Goal: Task Accomplishment & Management: Use online tool/utility

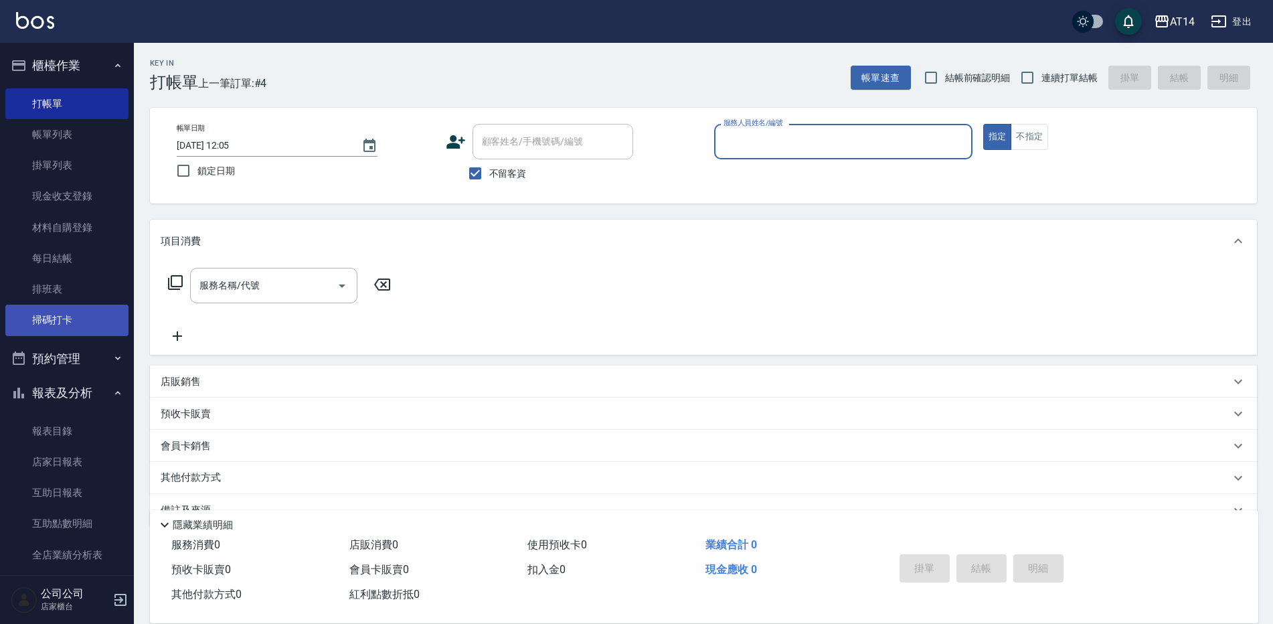
click at [27, 322] on link "掃碼打卡" at bounding box center [66, 320] width 123 height 31
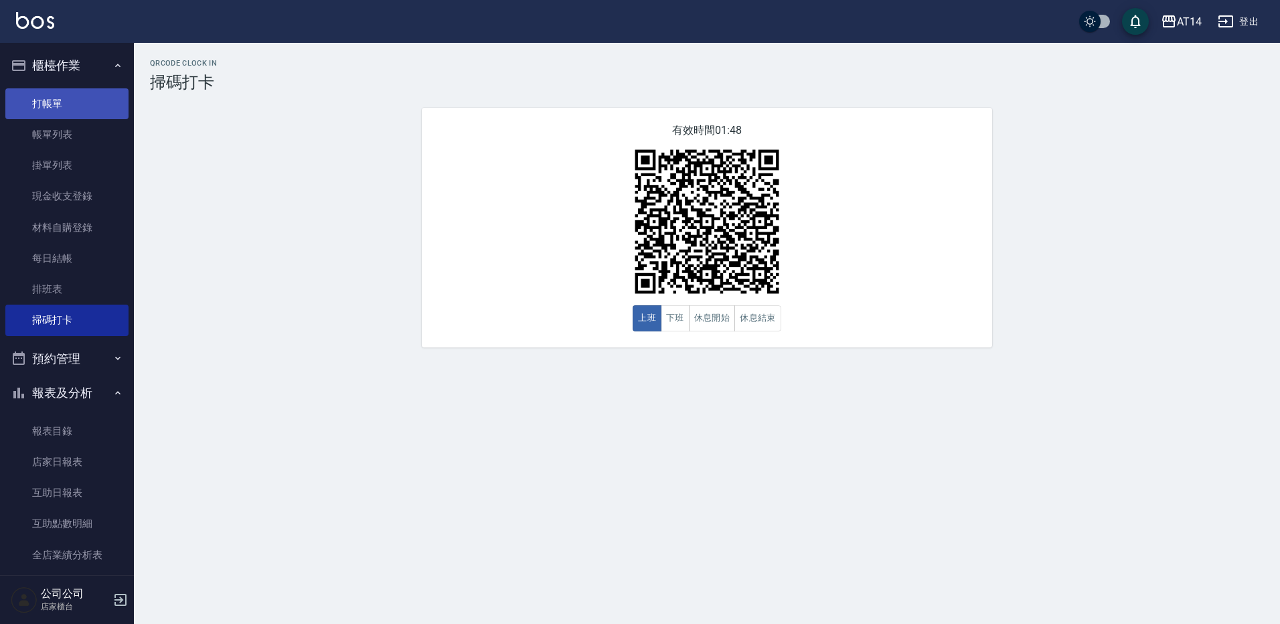
click at [62, 98] on link "打帳單" at bounding box center [66, 103] width 123 height 31
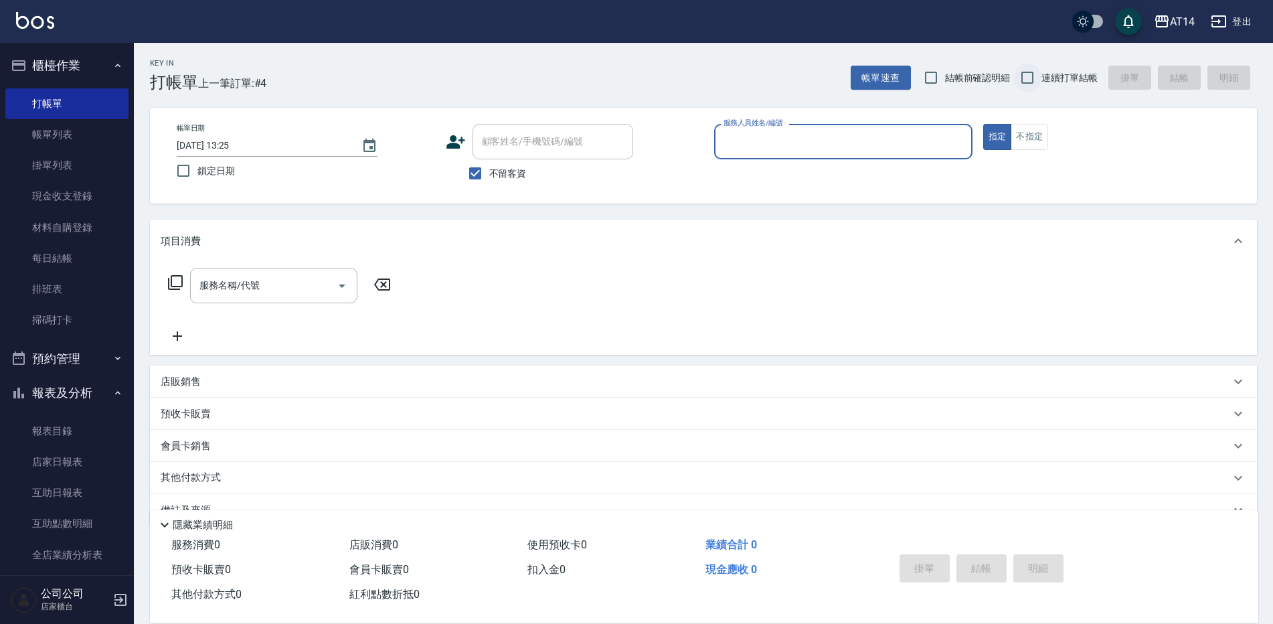
click at [1030, 73] on input "連續打單結帳" at bounding box center [1028, 78] width 28 height 28
checkbox input "true"
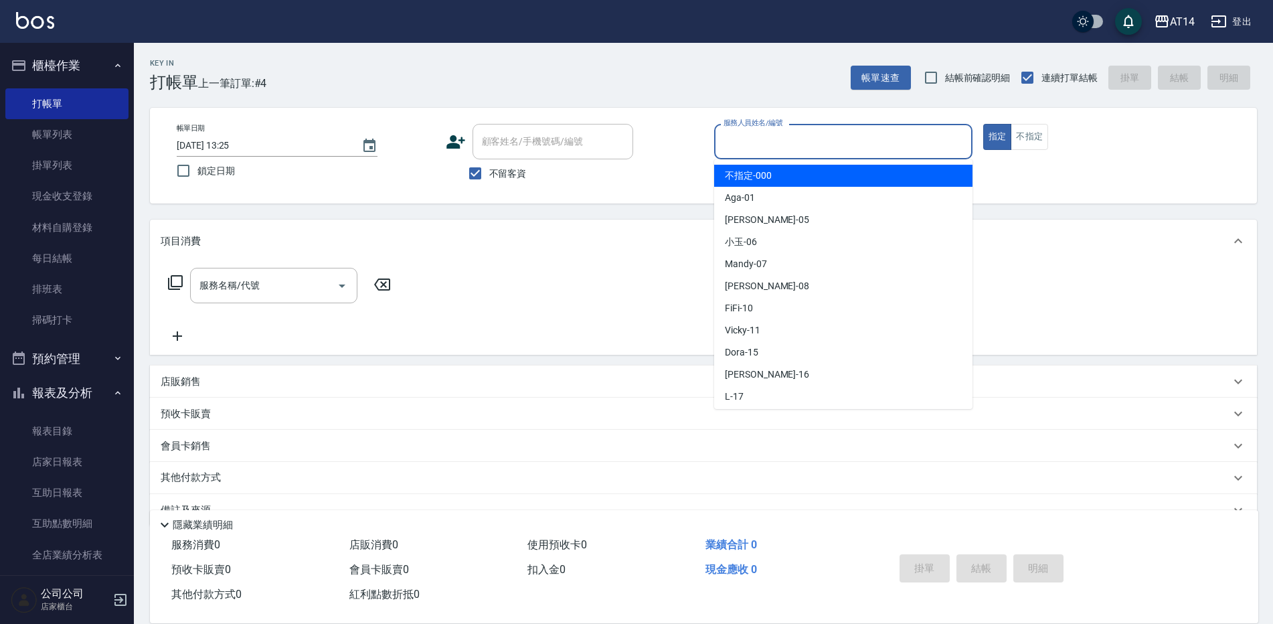
click at [751, 137] on input "服務人員姓名/編號" at bounding box center [843, 141] width 246 height 23
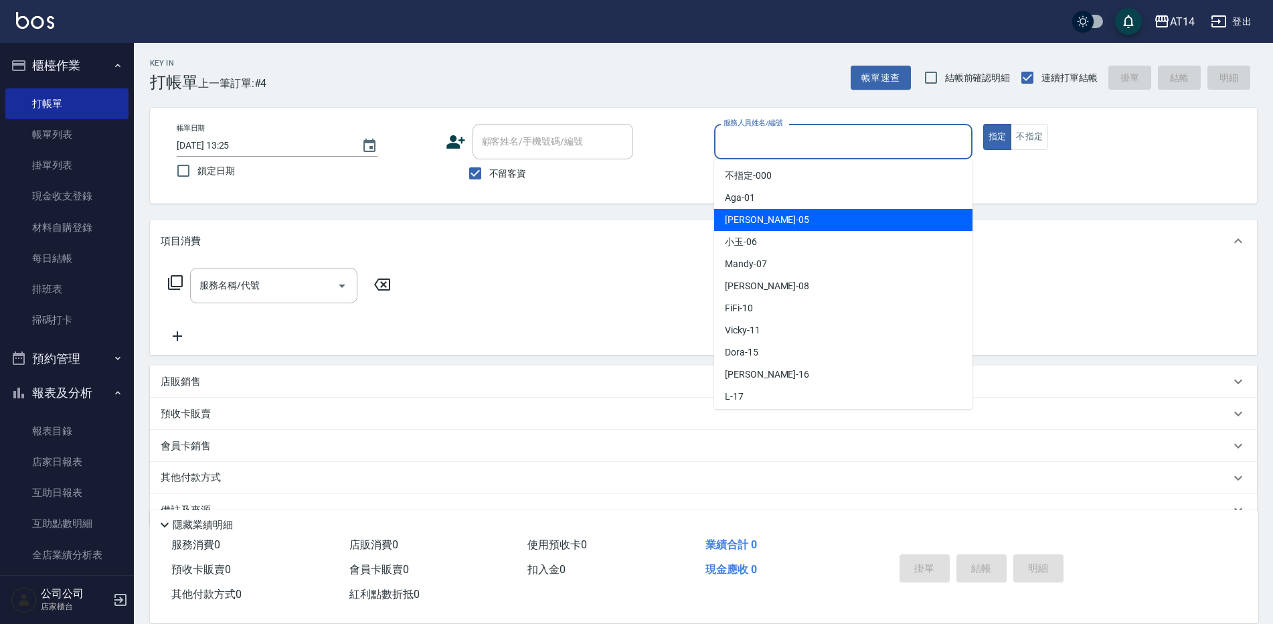
click at [746, 222] on span "Patty -05" at bounding box center [767, 220] width 84 height 14
type input "Patty-05"
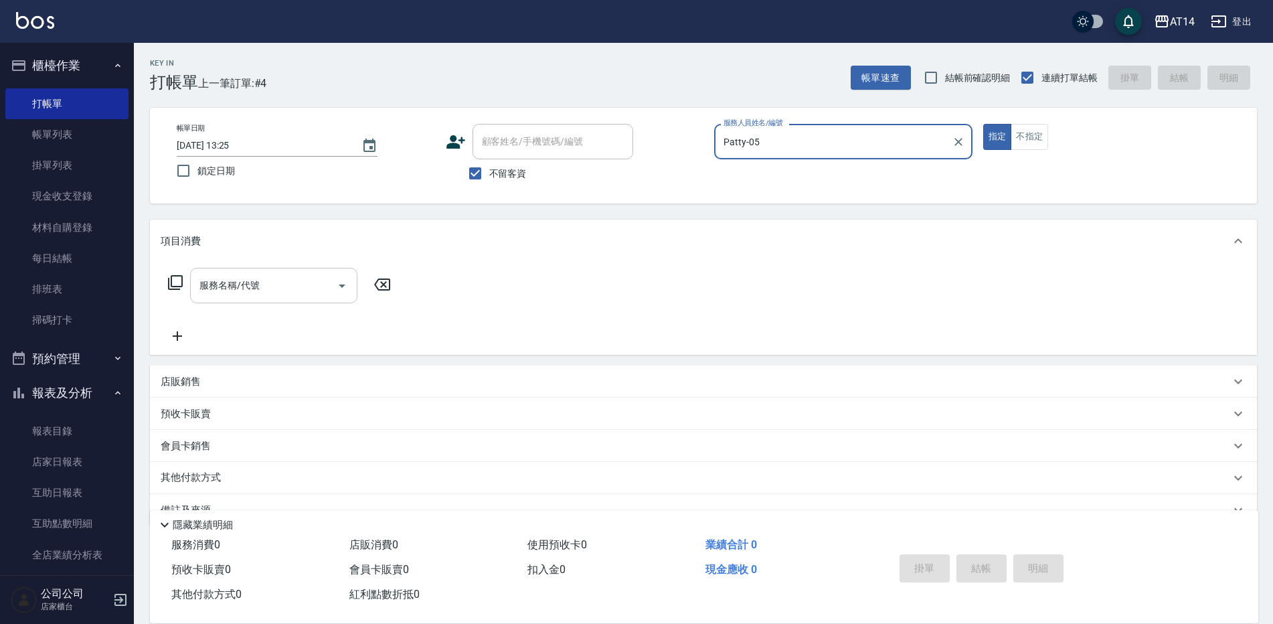
click at [259, 295] on input "服務名稱/代號" at bounding box center [263, 285] width 135 height 23
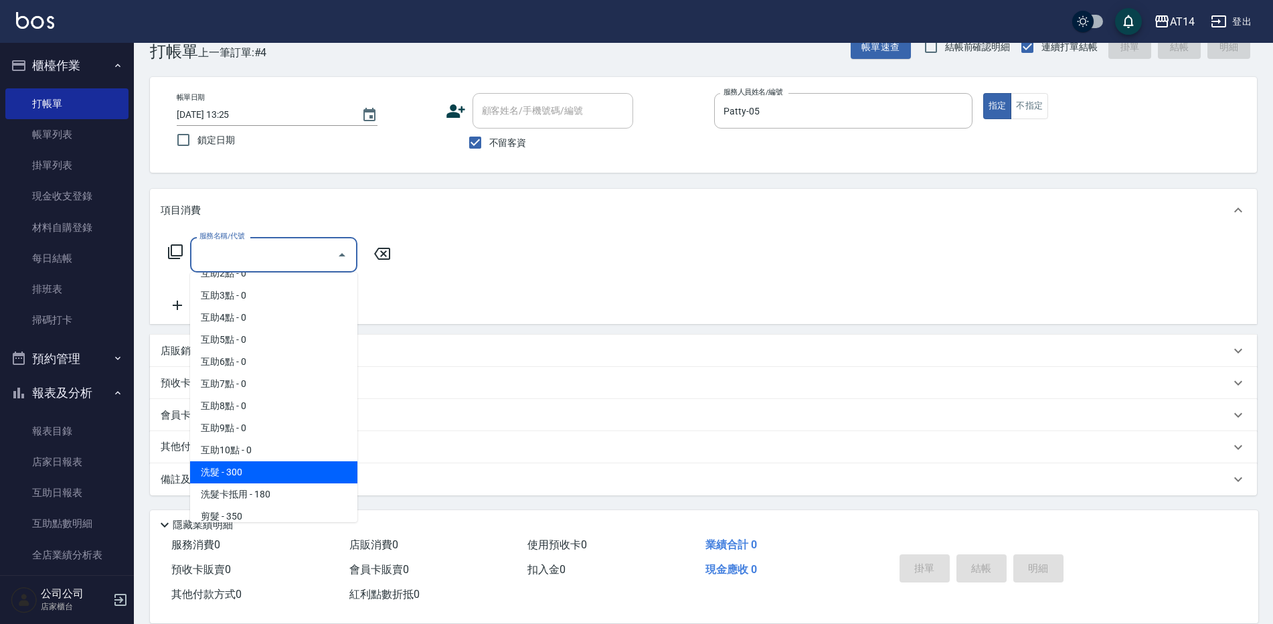
scroll to position [67, 0]
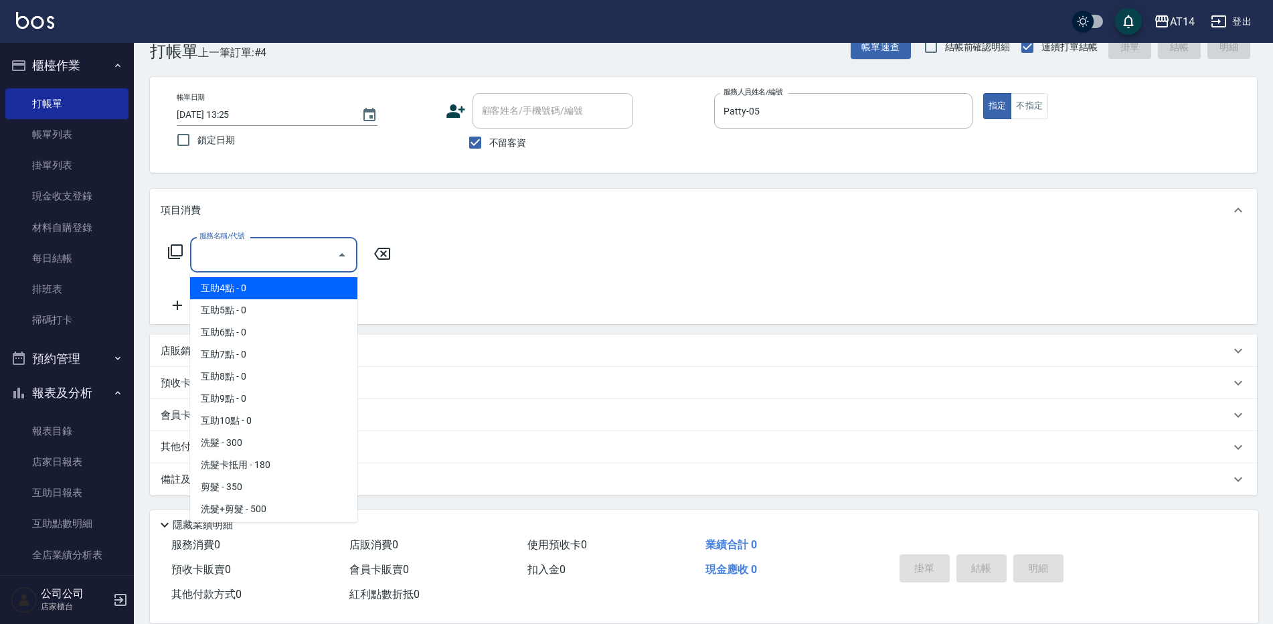
click at [501, 215] on div "項目消費" at bounding box center [696, 211] width 1070 height 14
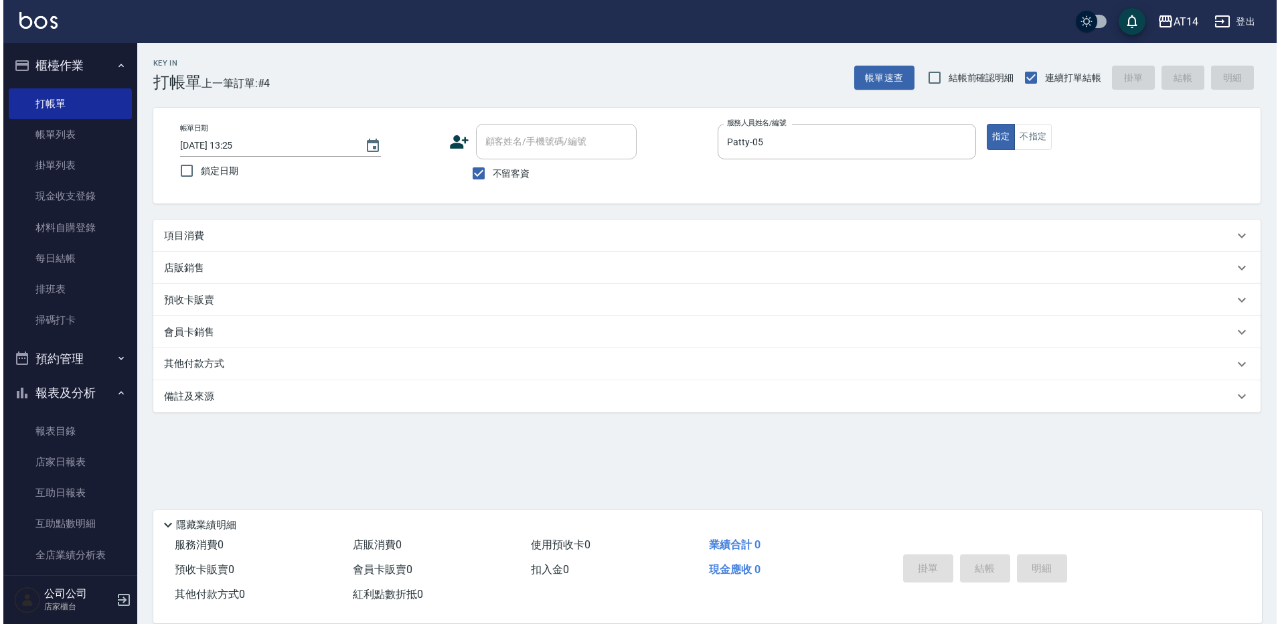
scroll to position [0, 0]
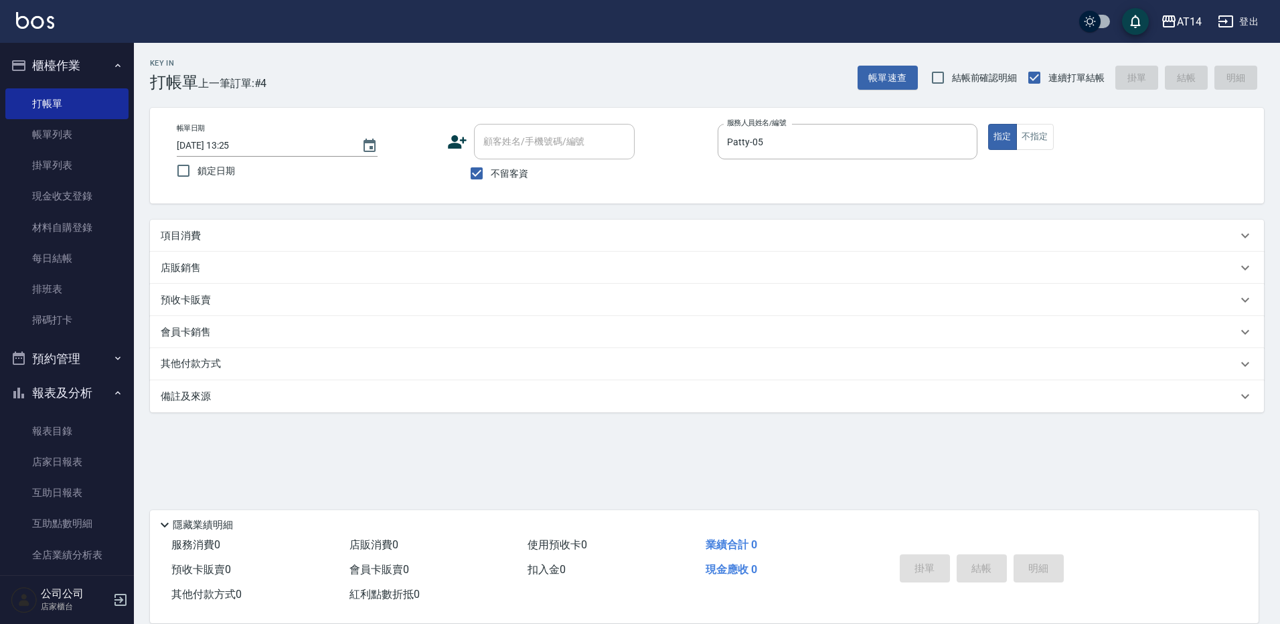
click at [495, 173] on span "不留客資" at bounding box center [509, 174] width 37 height 14
click at [491, 173] on input "不留客資" at bounding box center [477, 173] width 28 height 28
checkbox input "false"
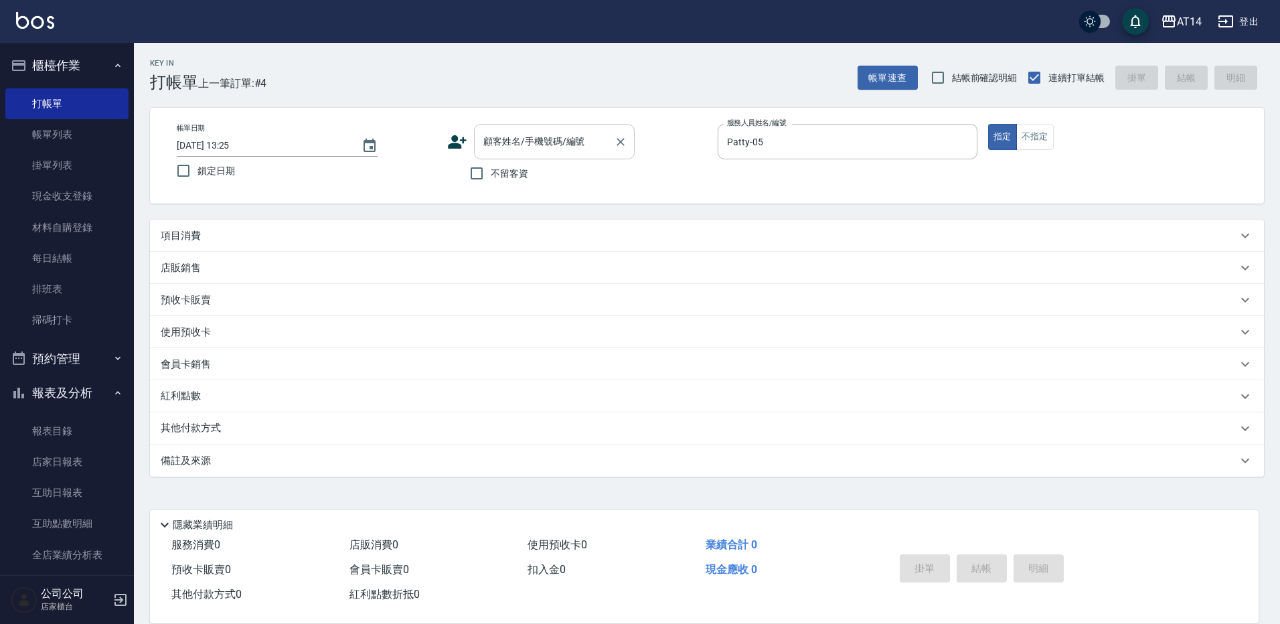
click at [501, 147] on div "顧客姓名/手機號碼/編號 顧客姓名/手機號碼/編號" at bounding box center [554, 141] width 161 height 35
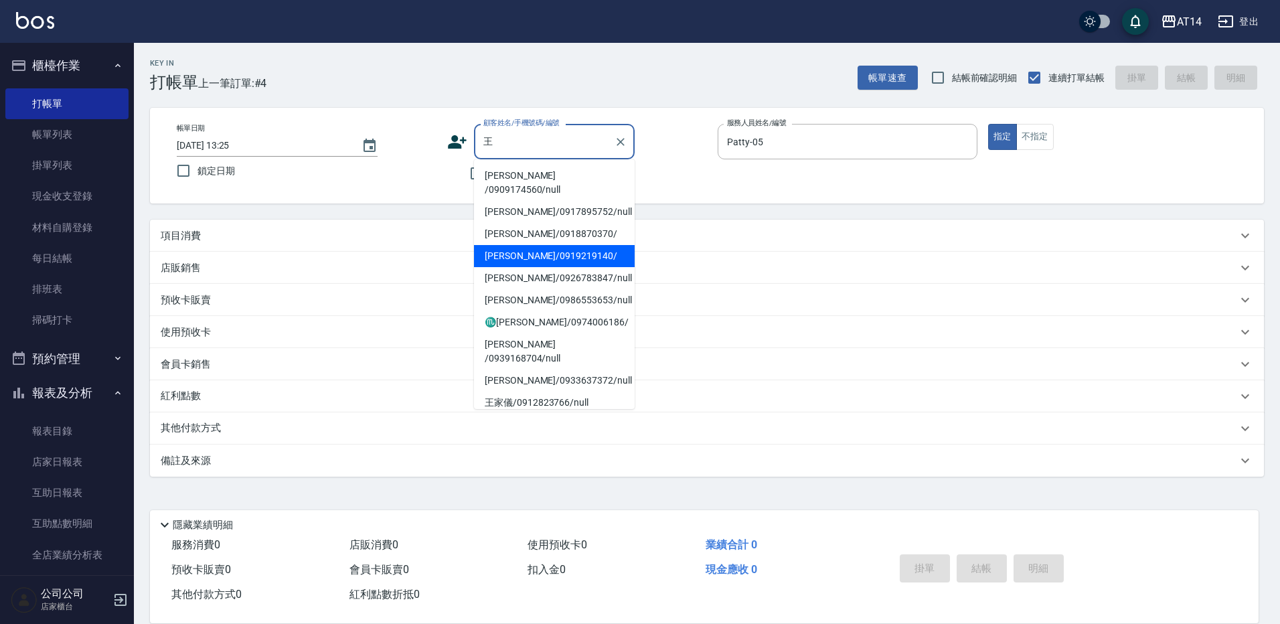
click at [526, 245] on li "[PERSON_NAME]/0919219140/" at bounding box center [554, 256] width 161 height 22
type input "[PERSON_NAME]/0919219140/"
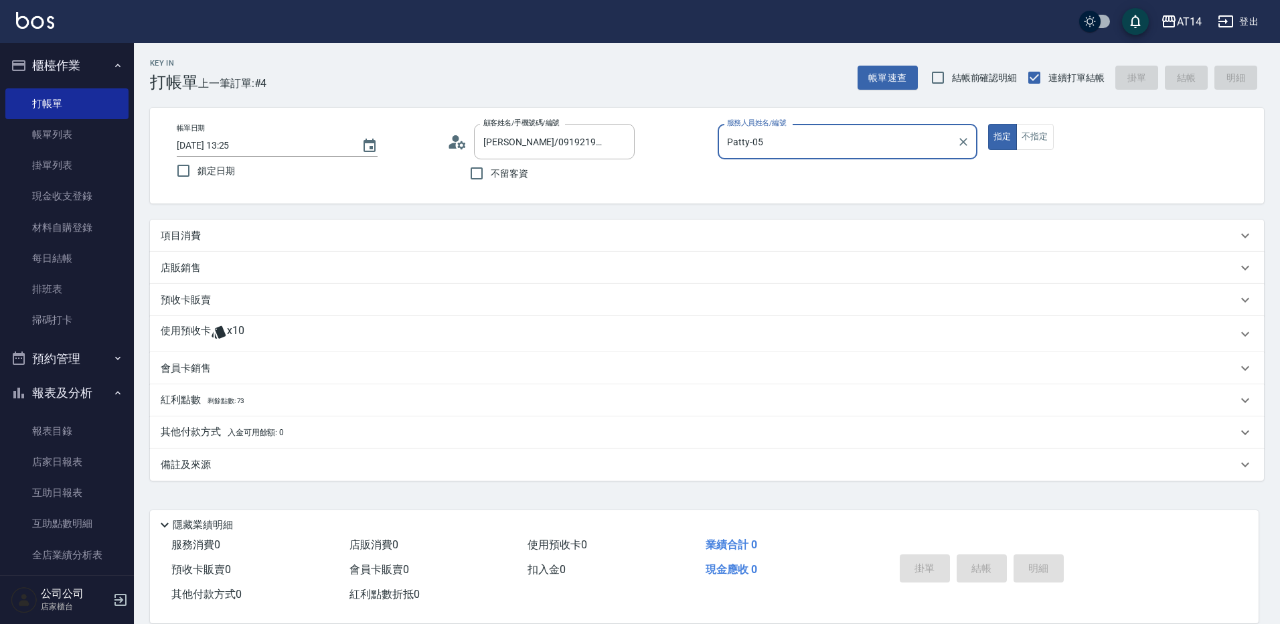
click at [222, 333] on icon at bounding box center [219, 332] width 14 height 13
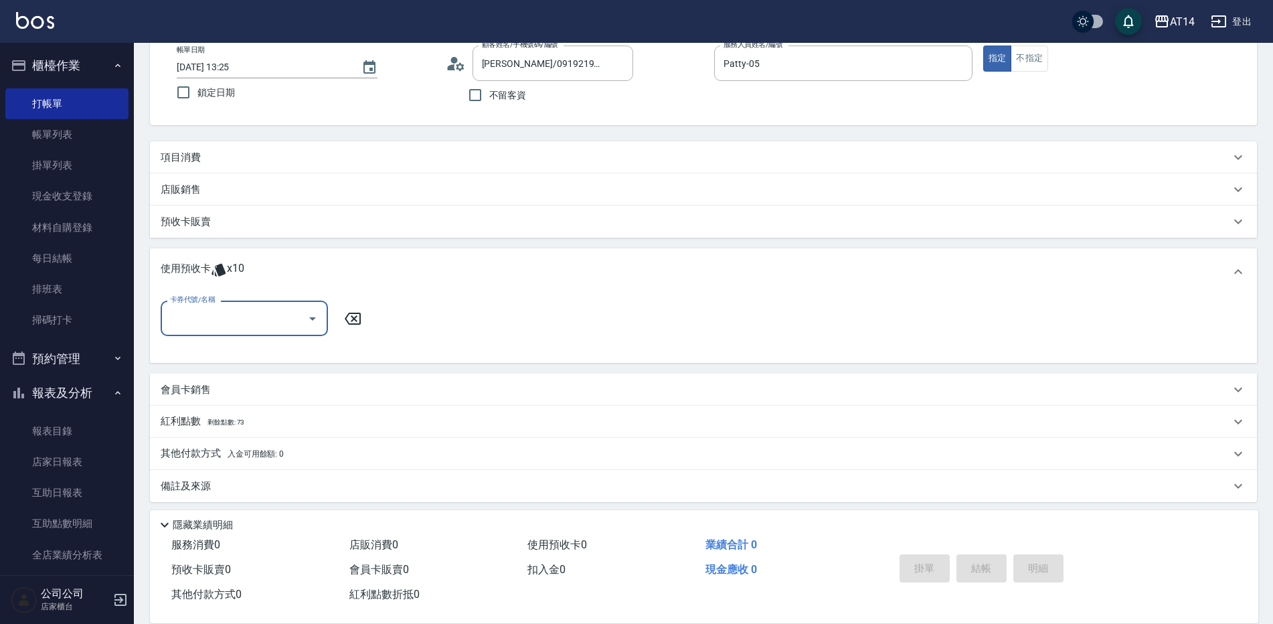
scroll to position [85, 0]
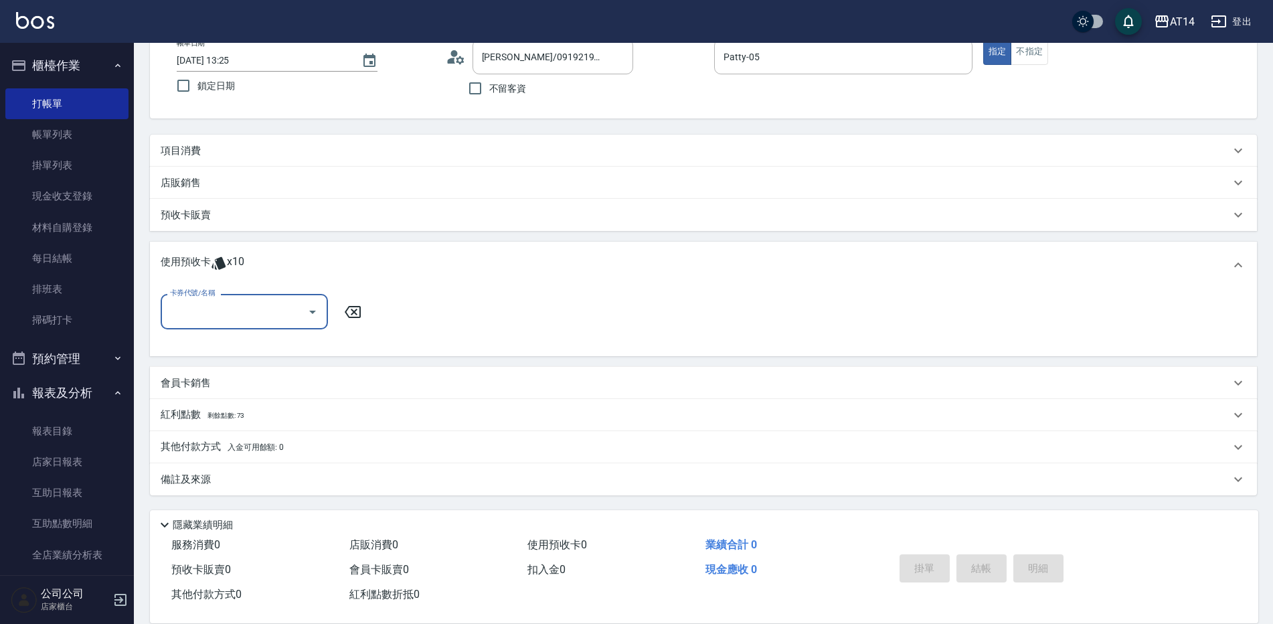
click at [230, 324] on div "卡券代號/名稱" at bounding box center [244, 311] width 167 height 35
click at [246, 349] on div "洗髮卡 剩餘10張" at bounding box center [244, 346] width 167 height 22
type input "洗髮卡"
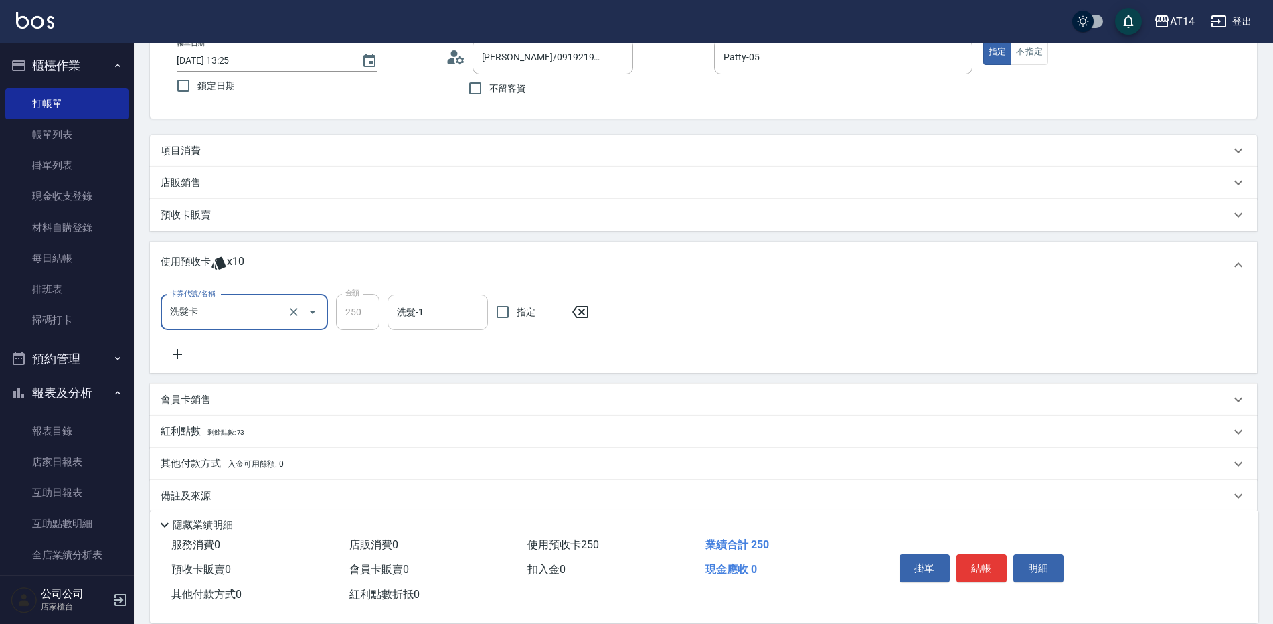
click at [415, 317] on input "洗髮-1" at bounding box center [438, 312] width 88 height 23
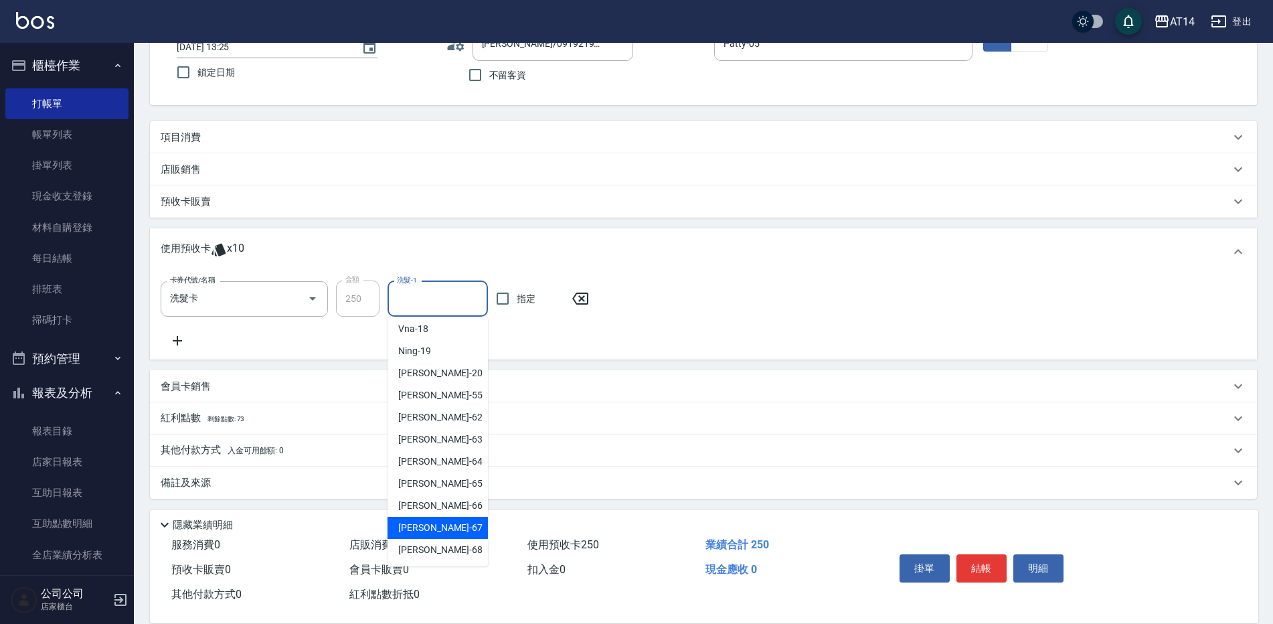
scroll to position [102, 0]
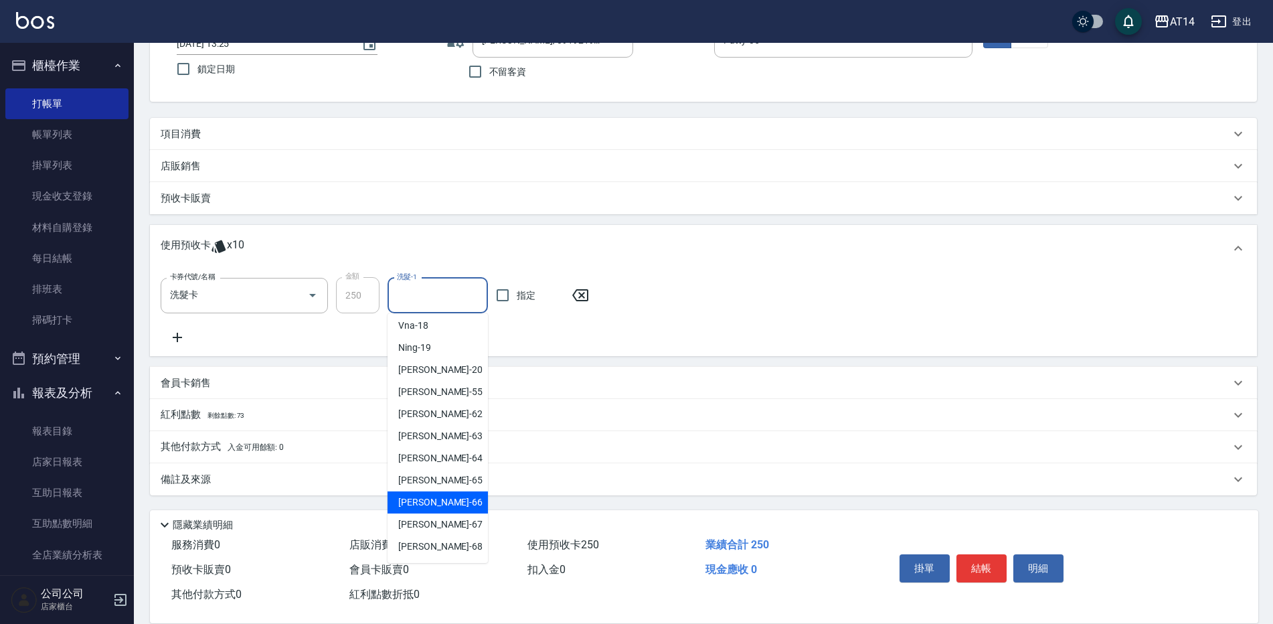
click at [425, 506] on span "[PERSON_NAME]-66" at bounding box center [440, 502] width 84 height 14
type input "[PERSON_NAME]-66"
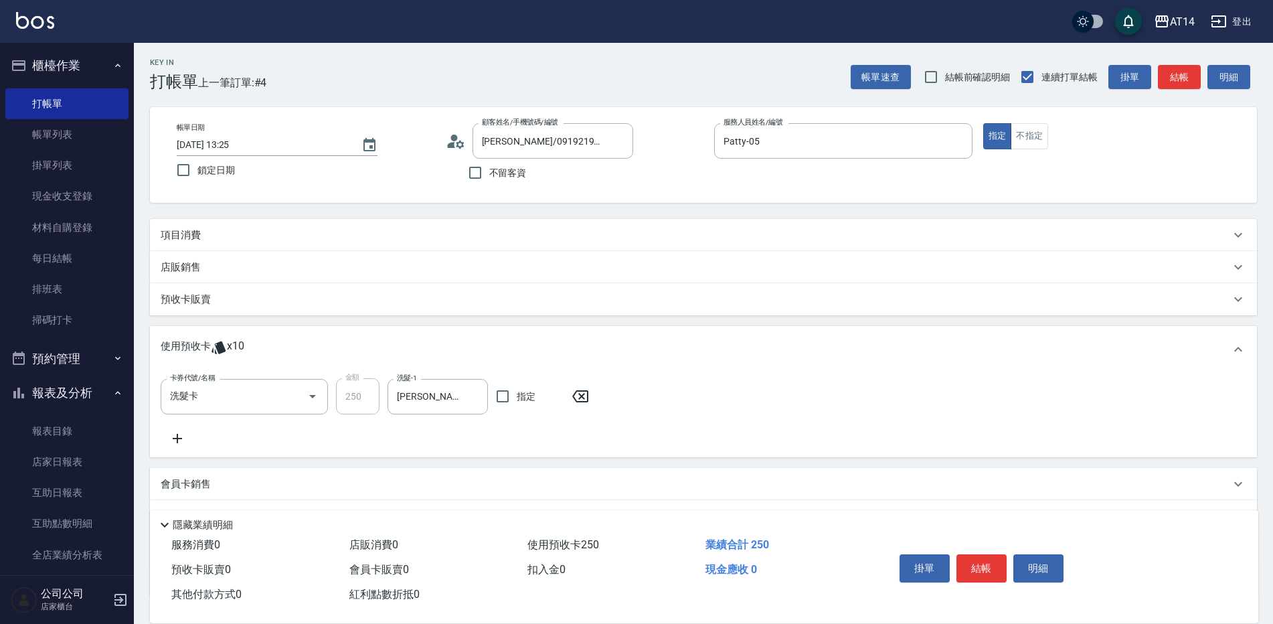
scroll to position [0, 0]
click at [986, 563] on button "結帳" at bounding box center [982, 568] width 50 height 28
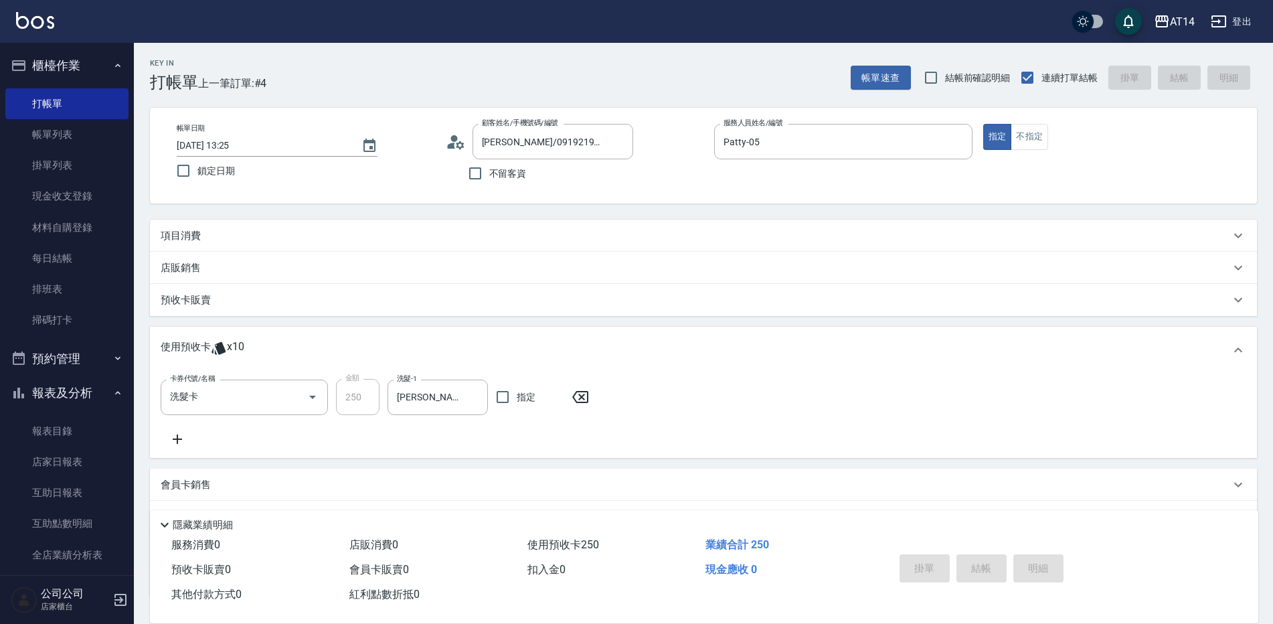
type input "[DATE] 13:26"
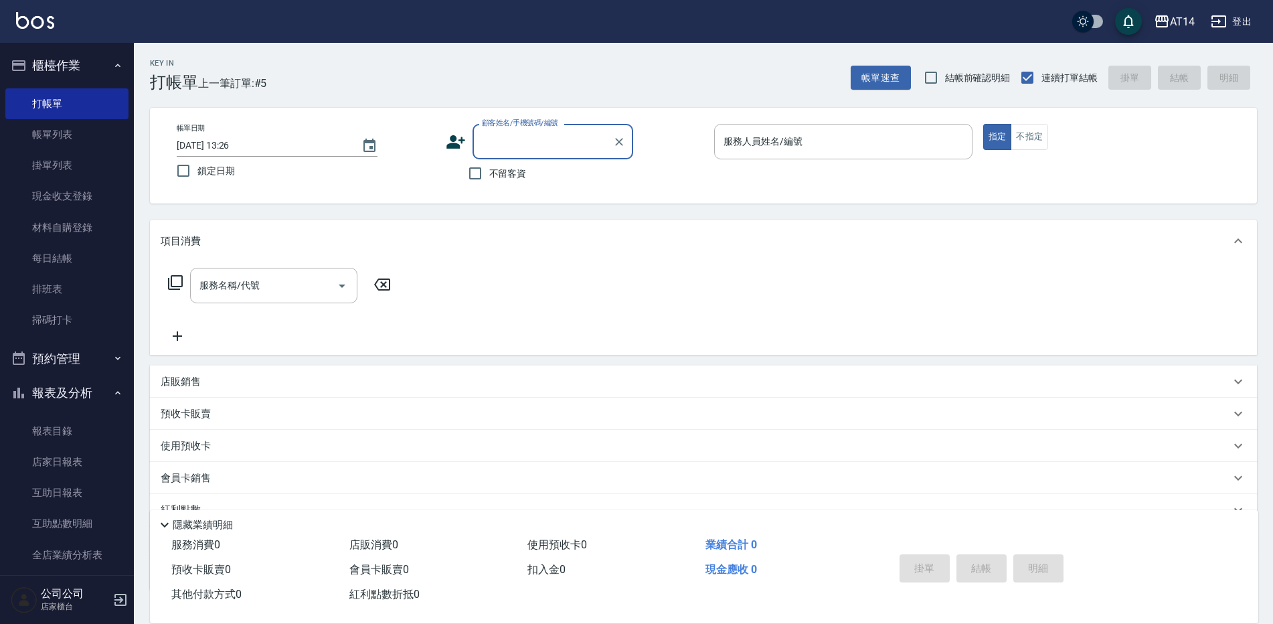
click at [68, 386] on button "報表及分析" at bounding box center [66, 393] width 123 height 35
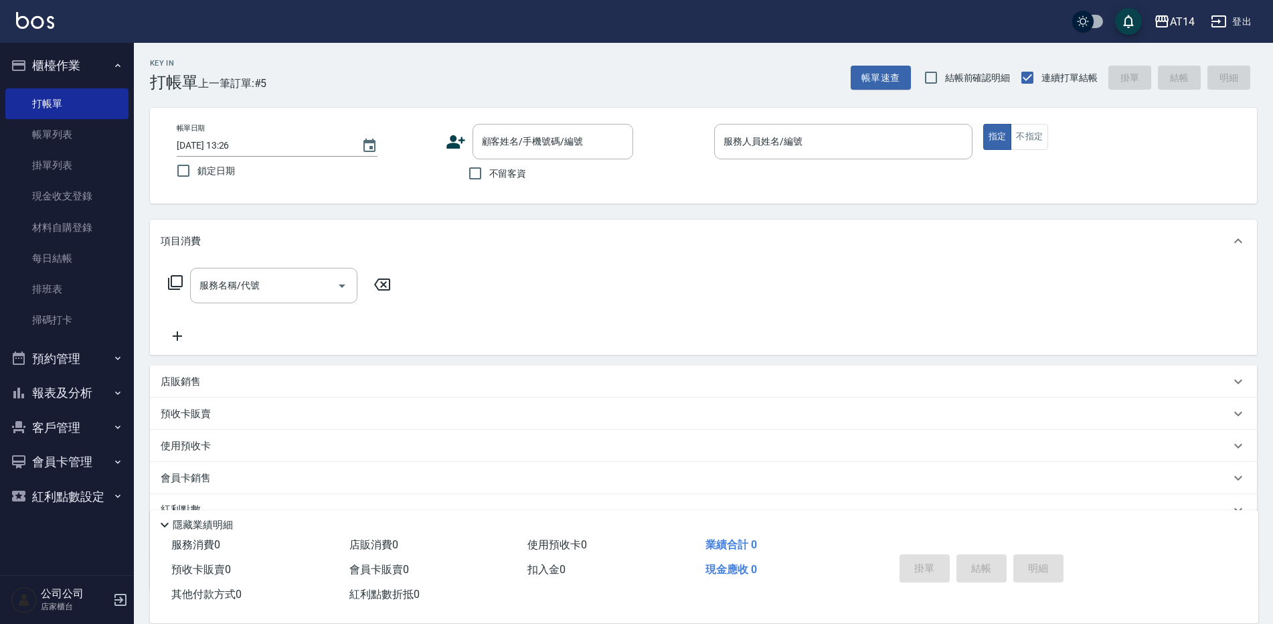
click at [74, 388] on button "報表及分析" at bounding box center [66, 393] width 123 height 35
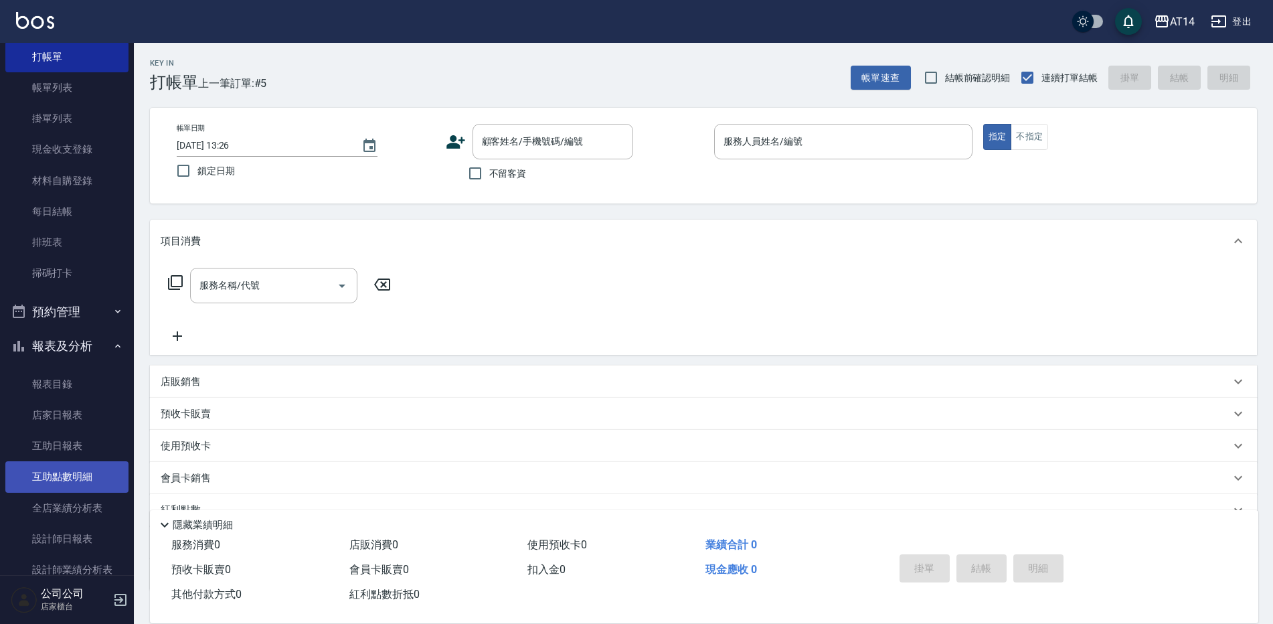
scroll to position [134, 0]
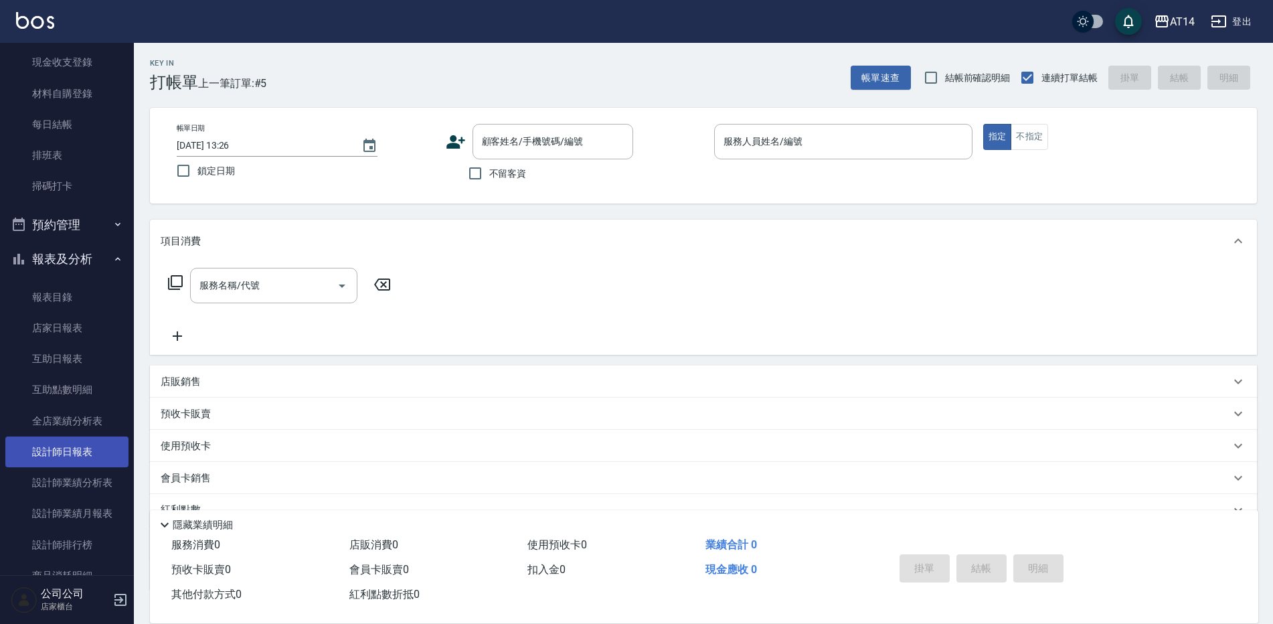
click at [72, 451] on link "設計師日報表" at bounding box center [66, 452] width 123 height 31
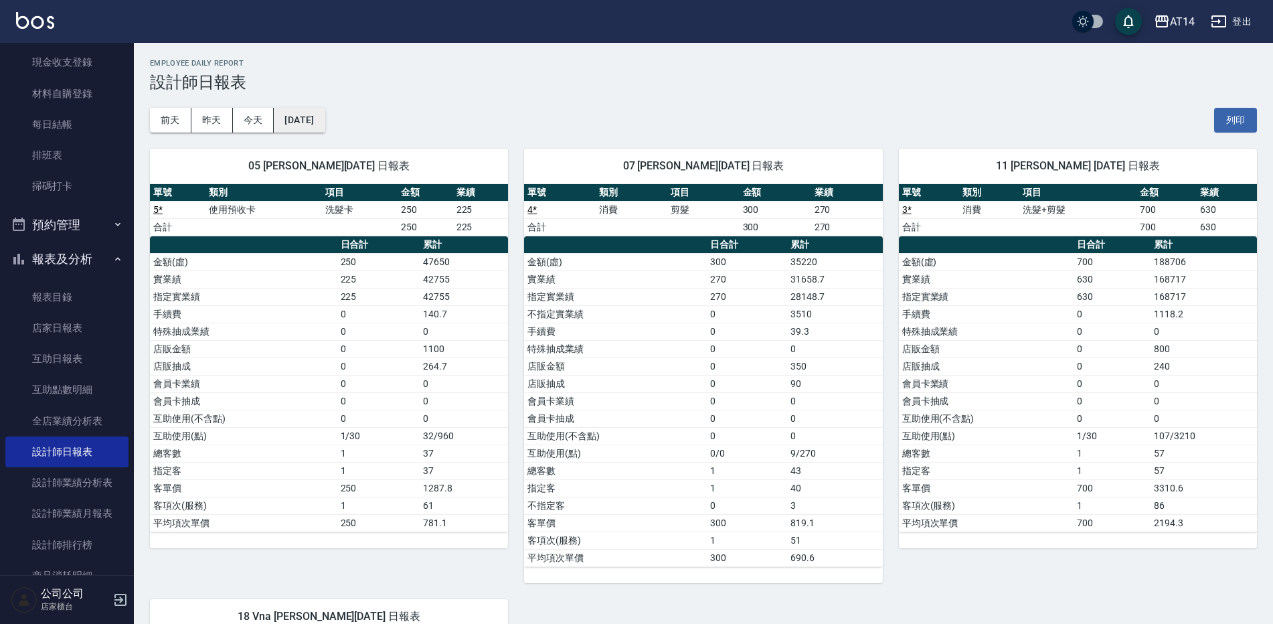
click at [284, 119] on button "[DATE]" at bounding box center [299, 120] width 51 height 25
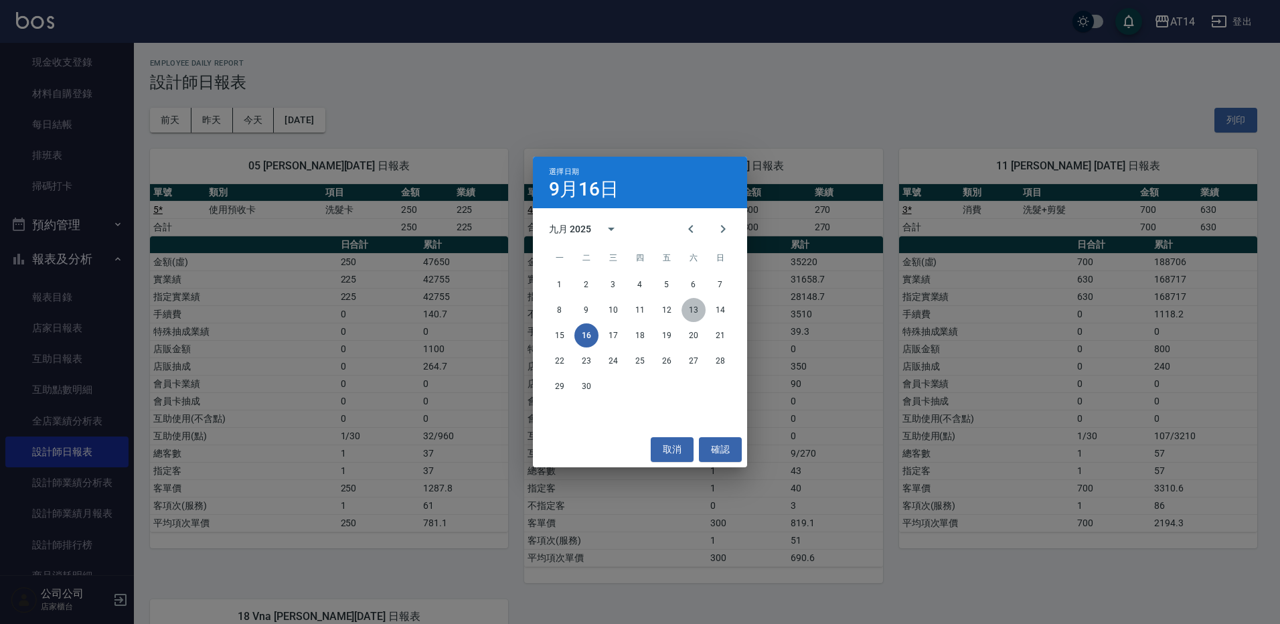
click at [691, 312] on button "13" at bounding box center [694, 310] width 24 height 24
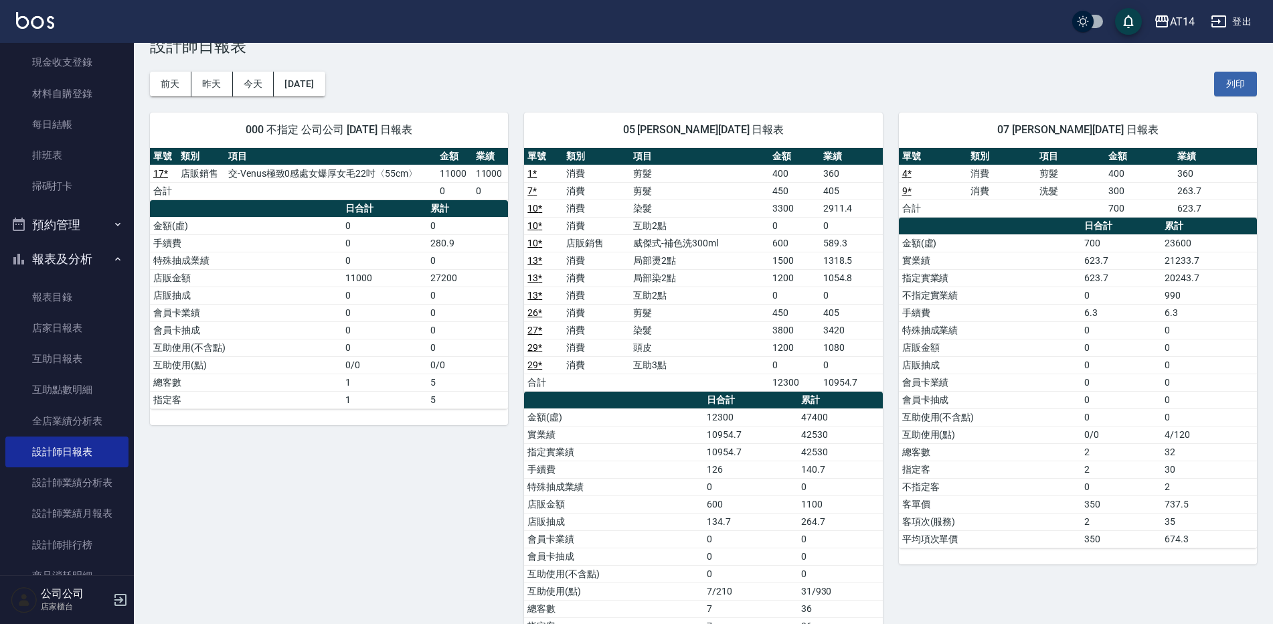
scroll to position [2, 0]
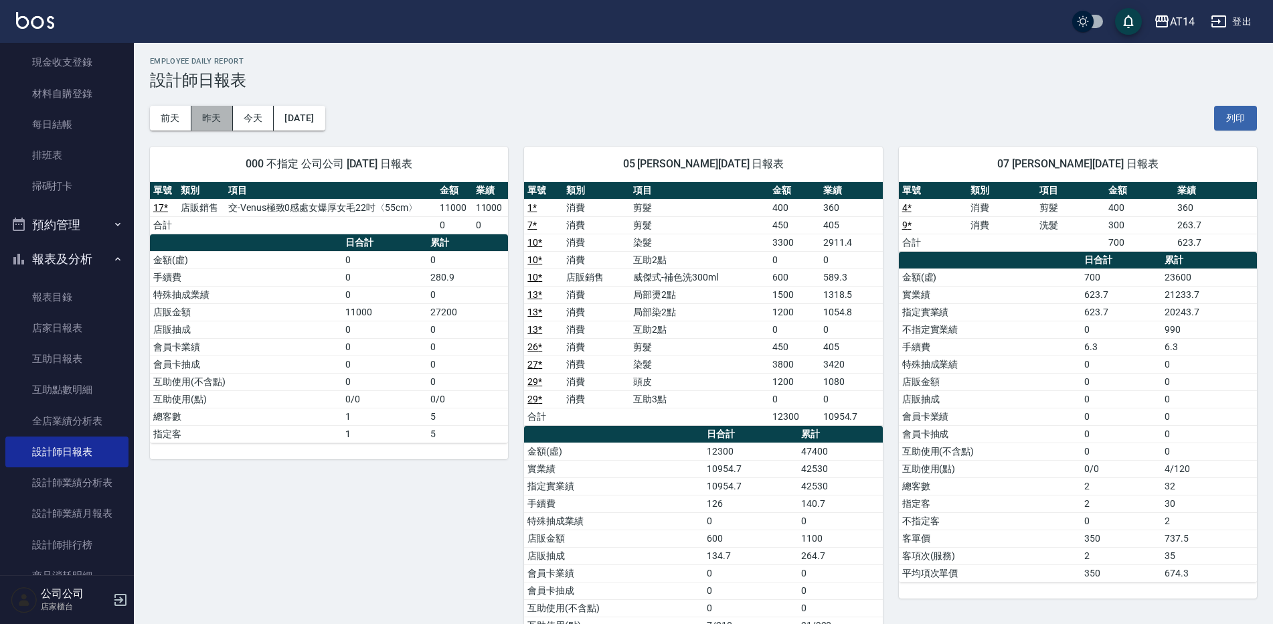
click at [214, 119] on button "昨天" at bounding box center [212, 118] width 42 height 25
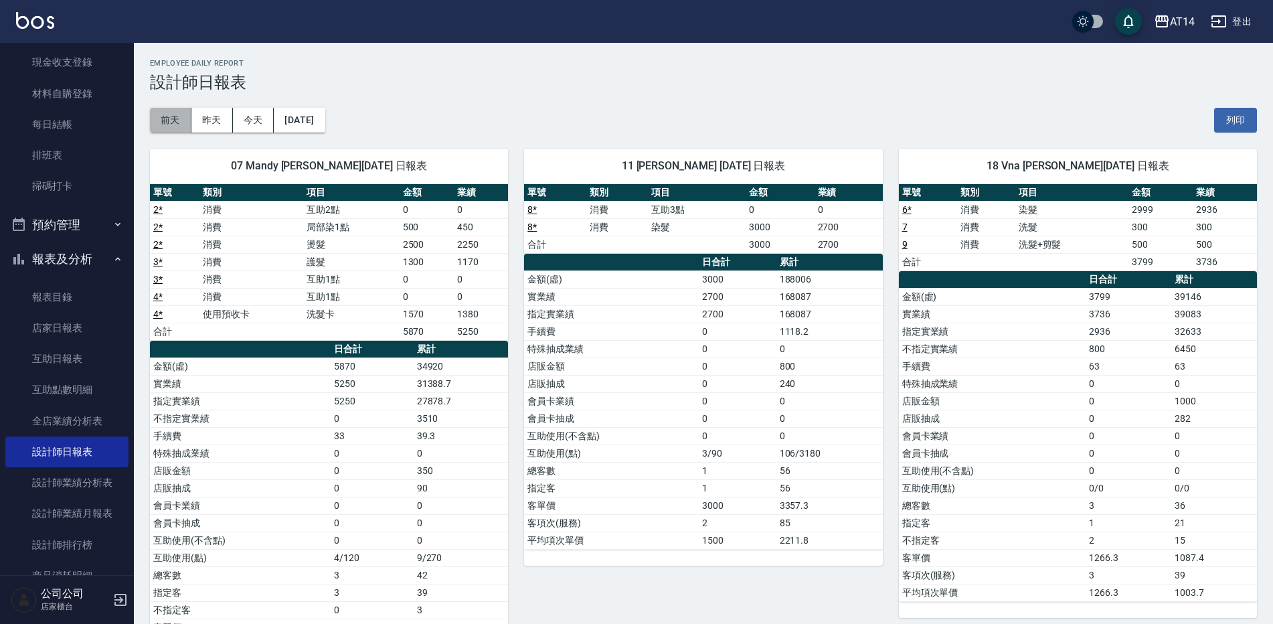
click at [164, 110] on button "前天" at bounding box center [171, 120] width 42 height 25
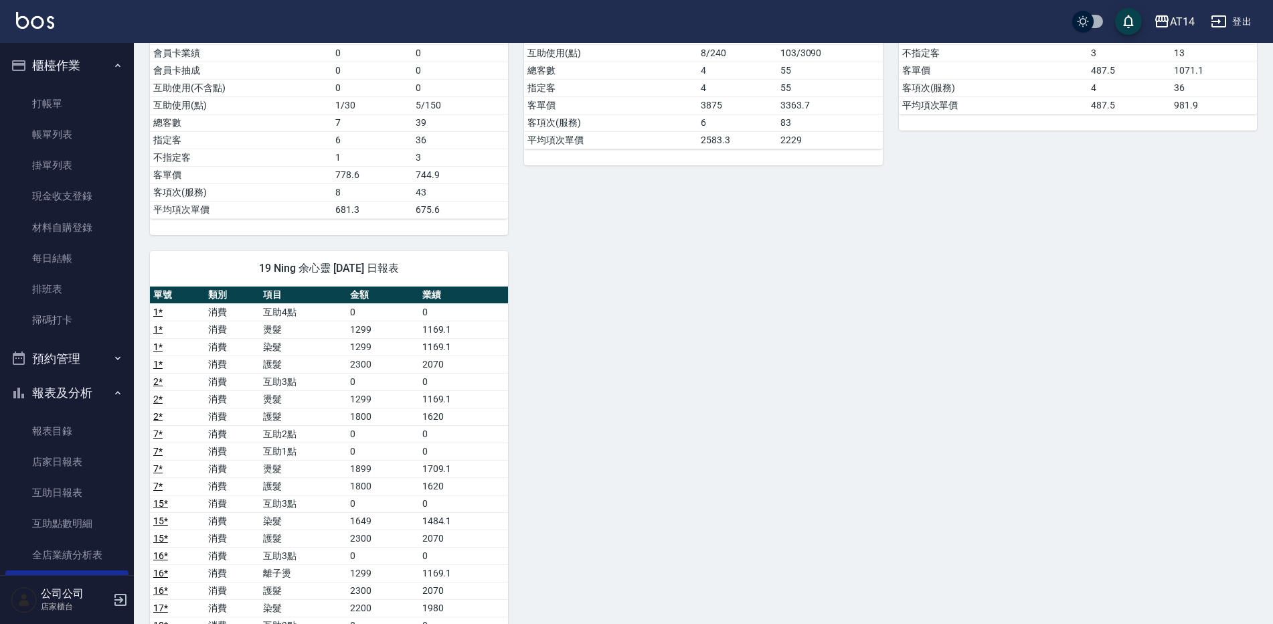
scroll to position [429, 0]
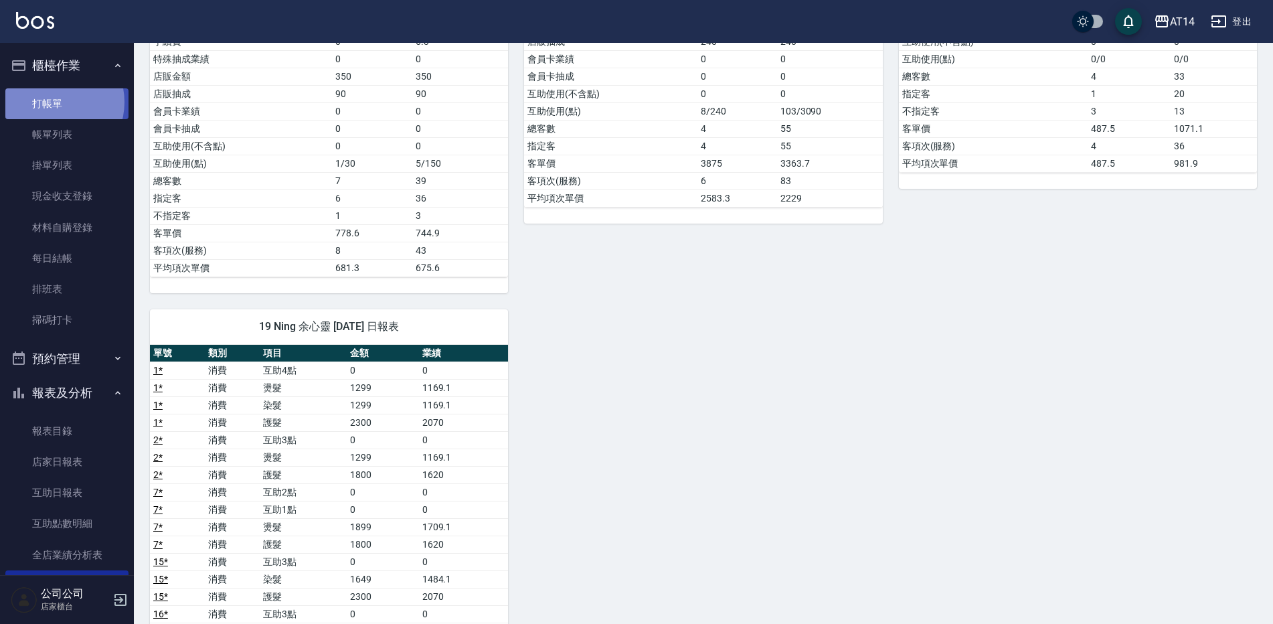
click at [54, 102] on link "打帳單" at bounding box center [66, 103] width 123 height 31
